Goal: Information Seeking & Learning: Learn about a topic

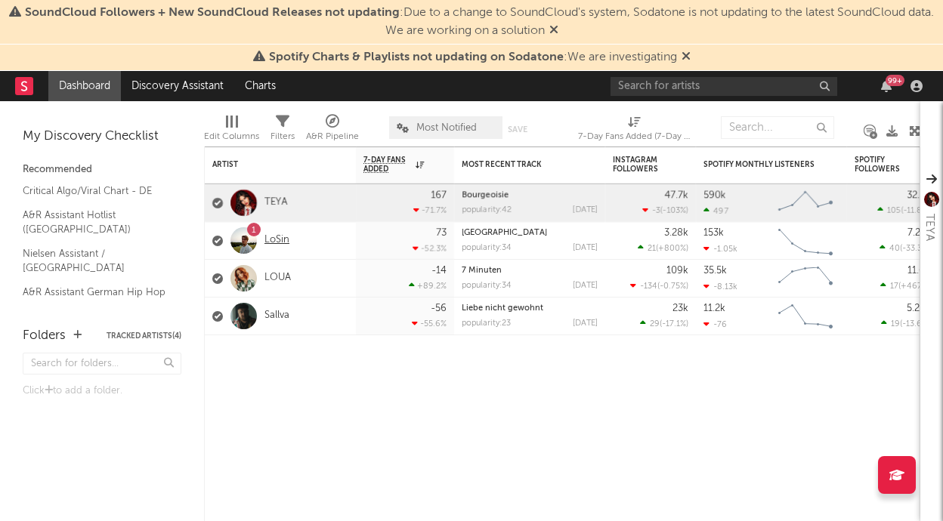
click at [279, 236] on link "LoSin" at bounding box center [276, 240] width 25 height 13
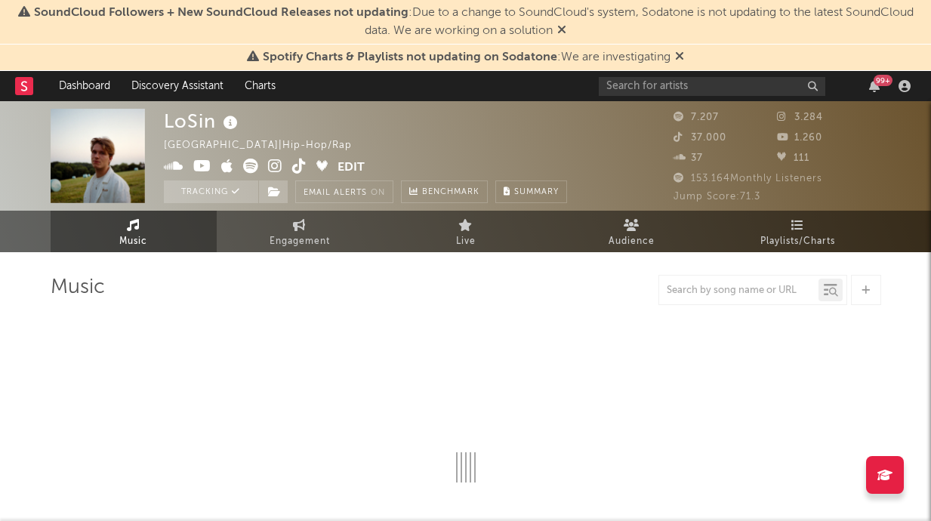
select select "6m"
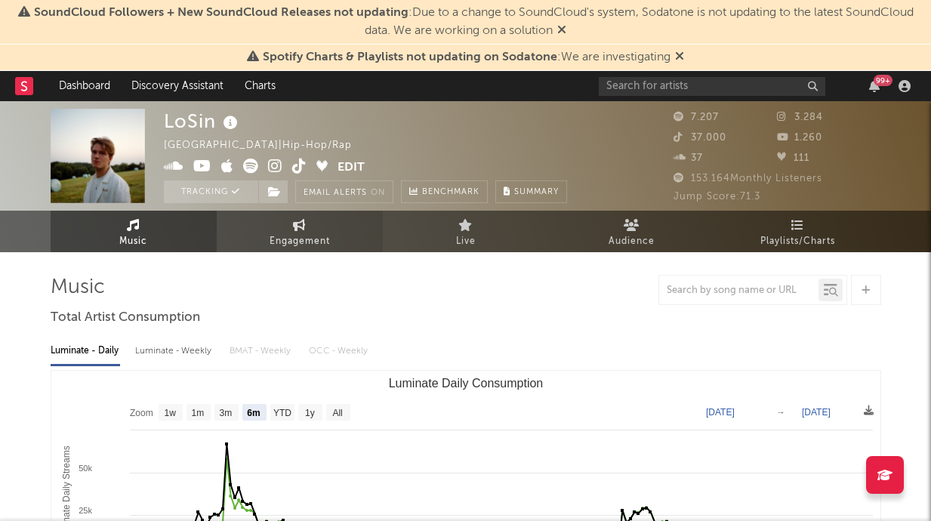
click at [320, 231] on link "Engagement" at bounding box center [300, 232] width 166 height 42
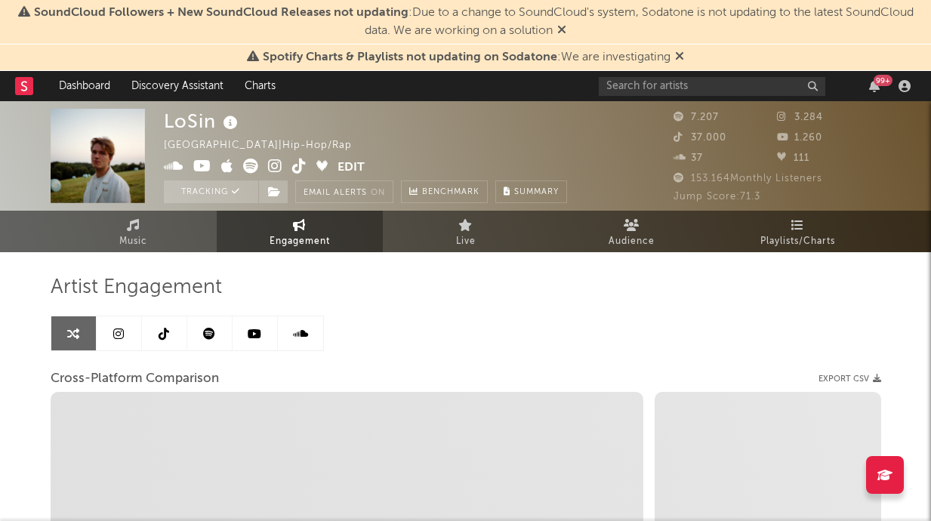
select select "1w"
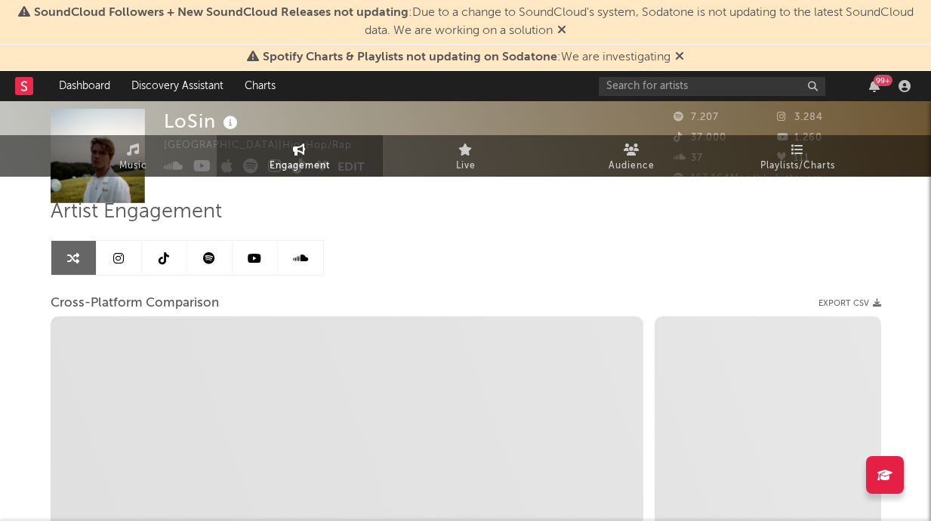
select select "1m"
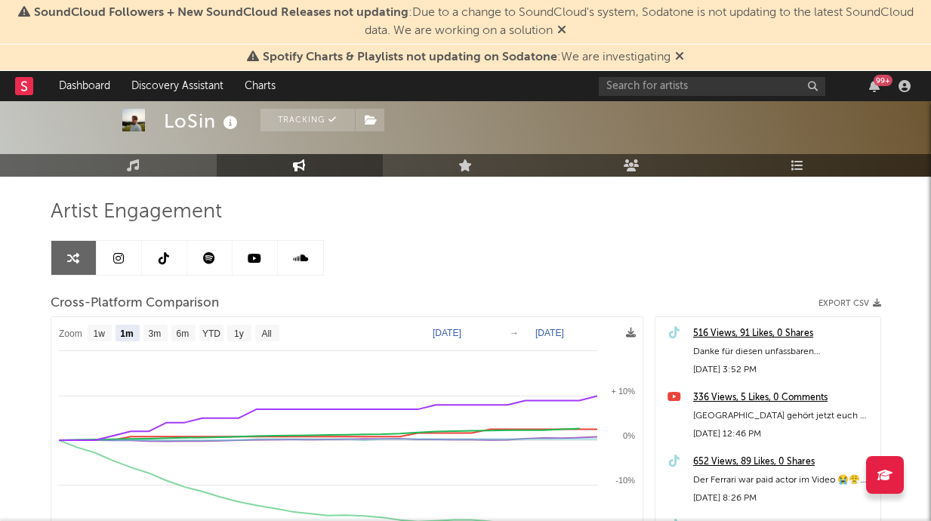
scroll to position [97, 0]
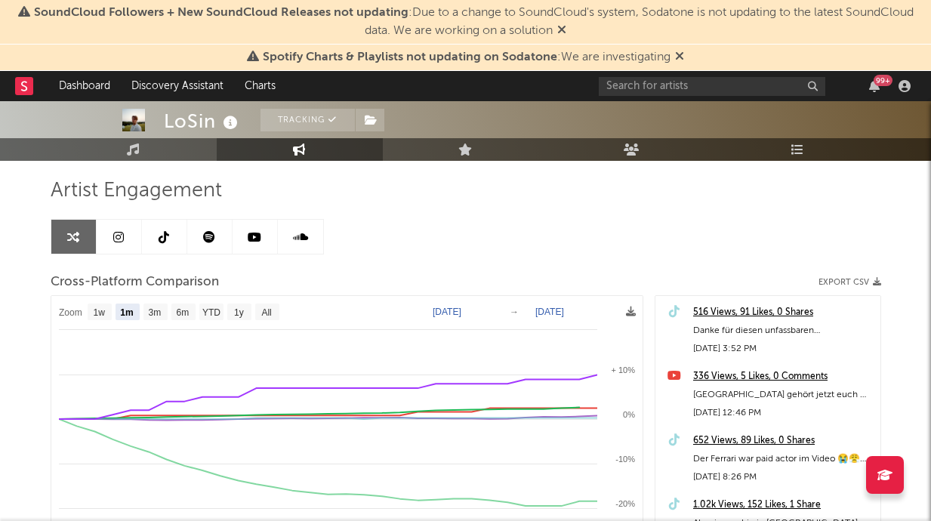
click at [118, 249] on link at bounding box center [119, 237] width 45 height 34
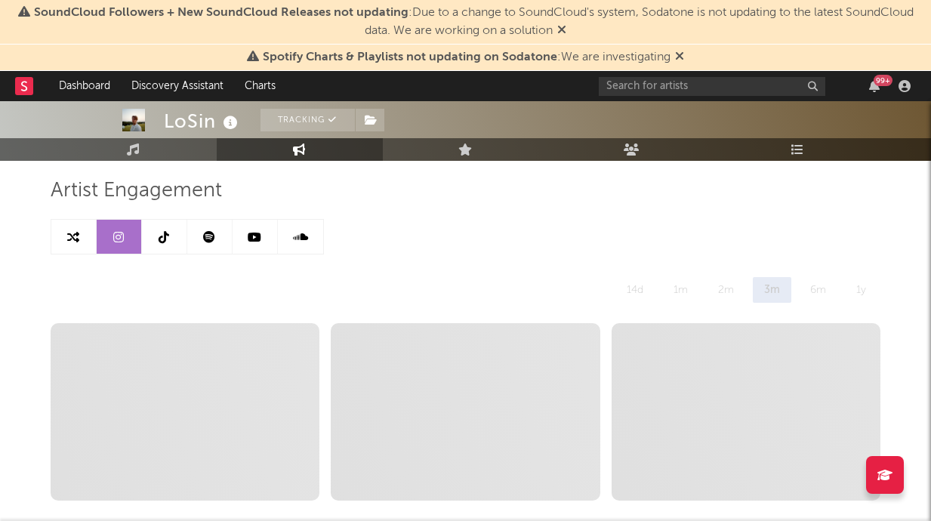
select select "6m"
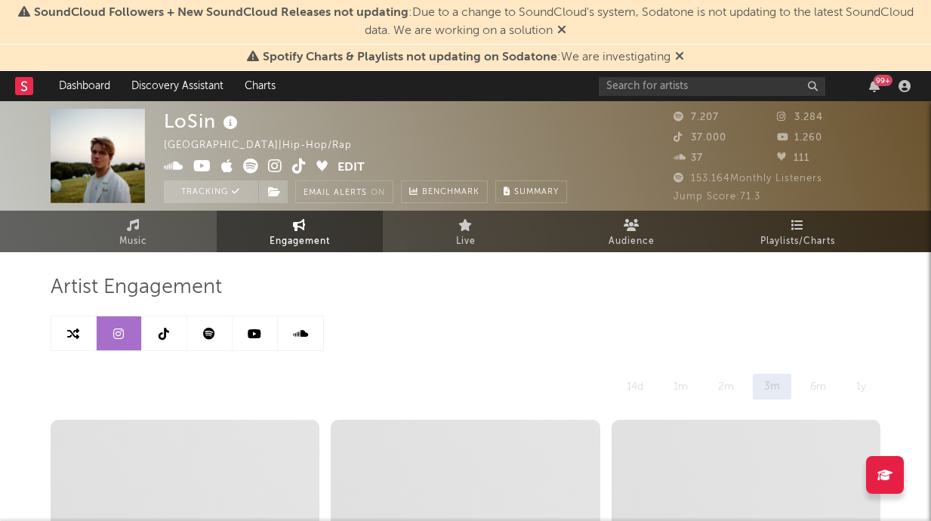
click at [162, 334] on icon at bounding box center [164, 334] width 11 height 12
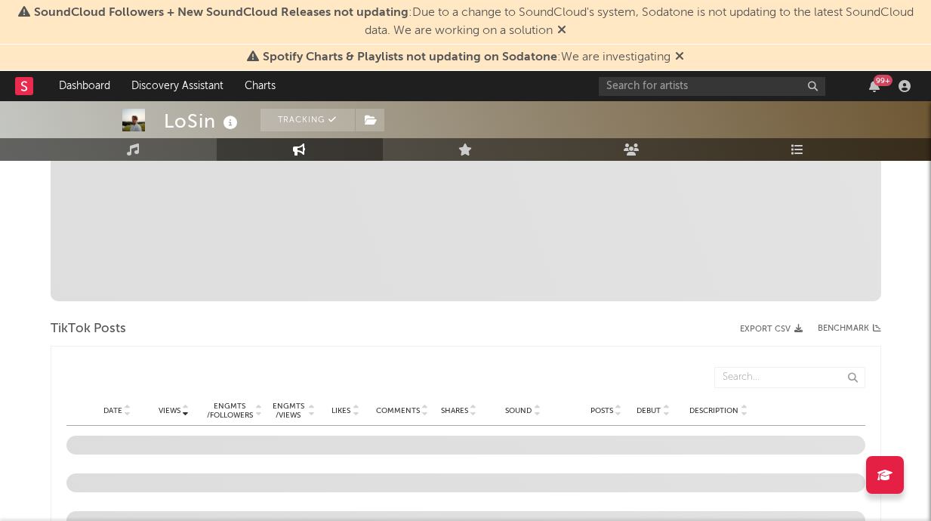
select select "6m"
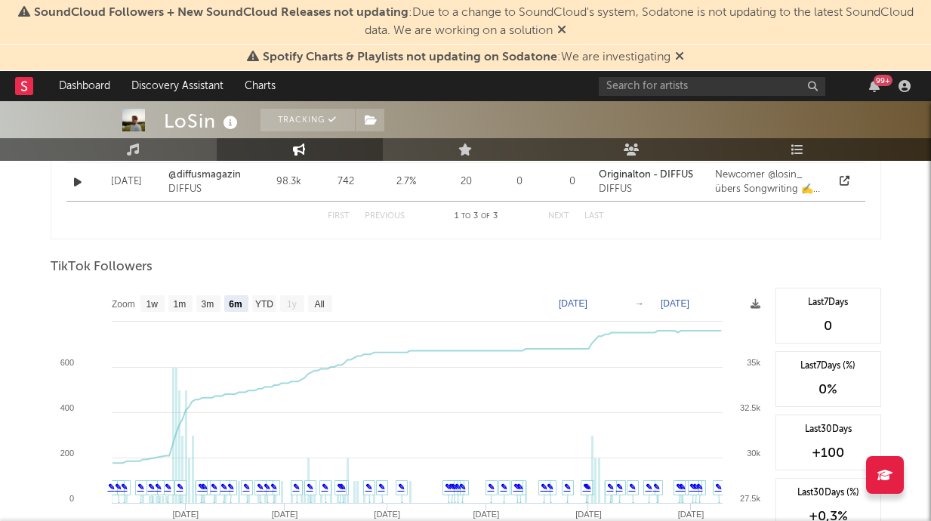
scroll to position [1350, 0]
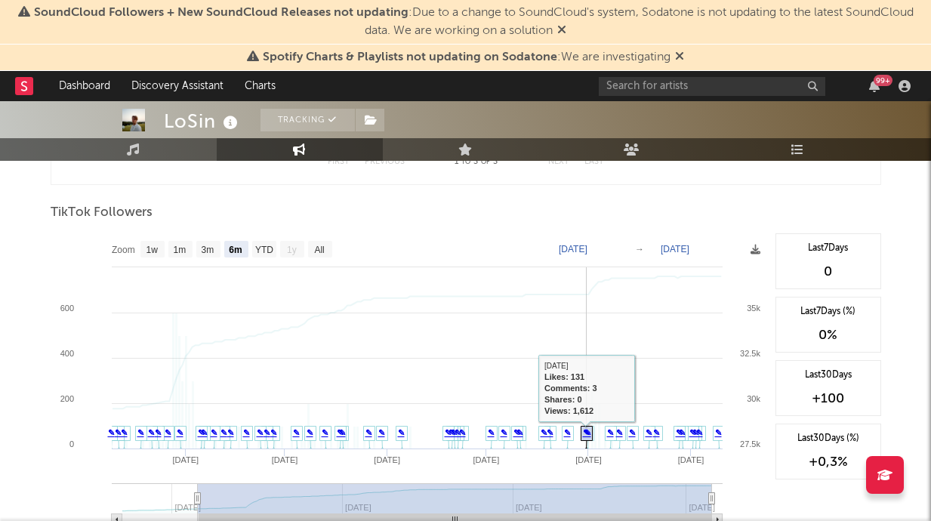
click at [583, 431] on link "✎" at bounding box center [586, 432] width 7 height 9
